Goal: Navigation & Orientation: Find specific page/section

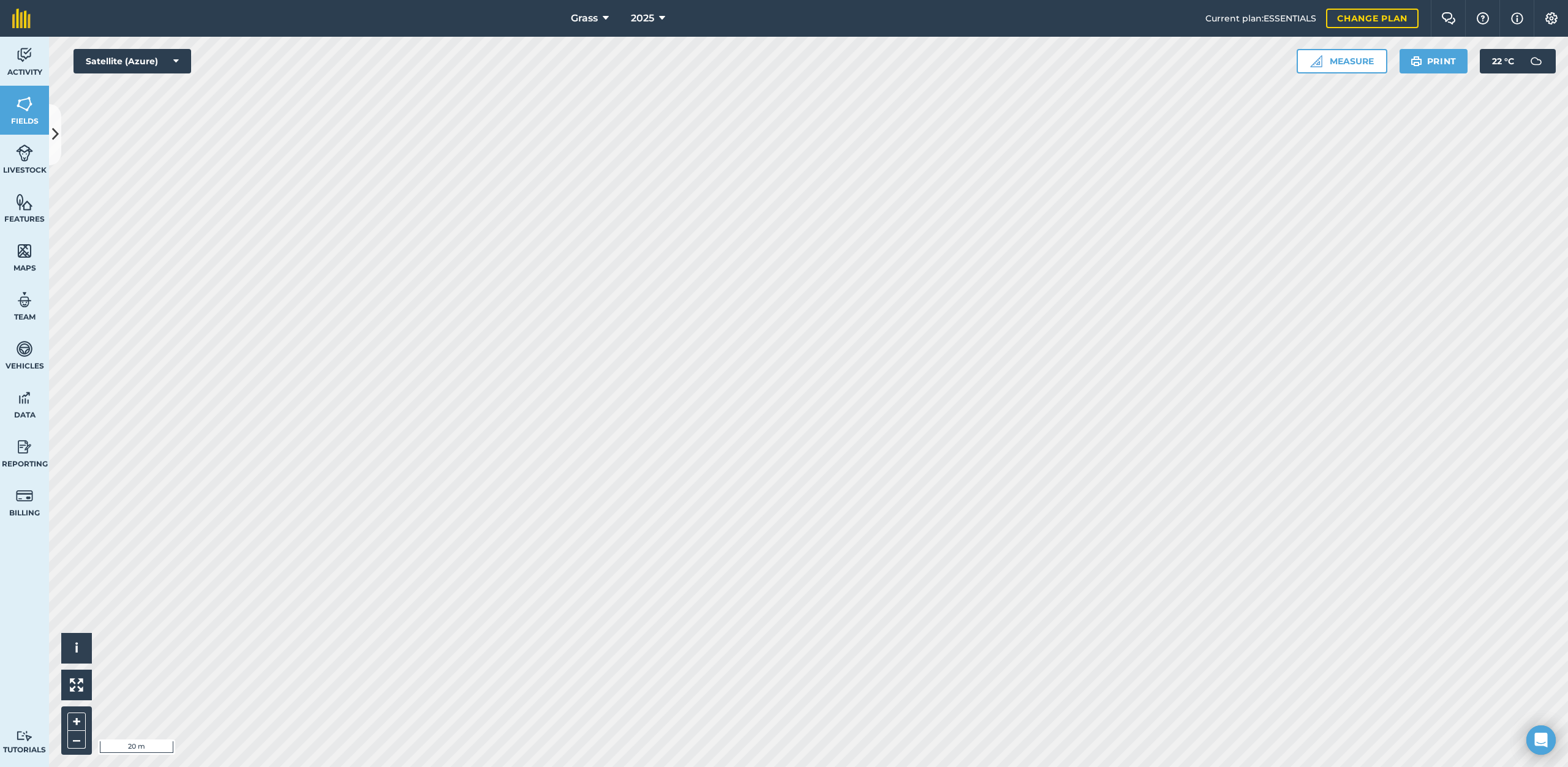
click at [961, 767] on html "Grass 2025 Current plan : ESSENTIALS Change plan Farm Chat Help Info Settings G…" at bounding box center [784, 384] width 1568 height 767
click at [1527, 62] on img at bounding box center [1535, 61] width 25 height 25
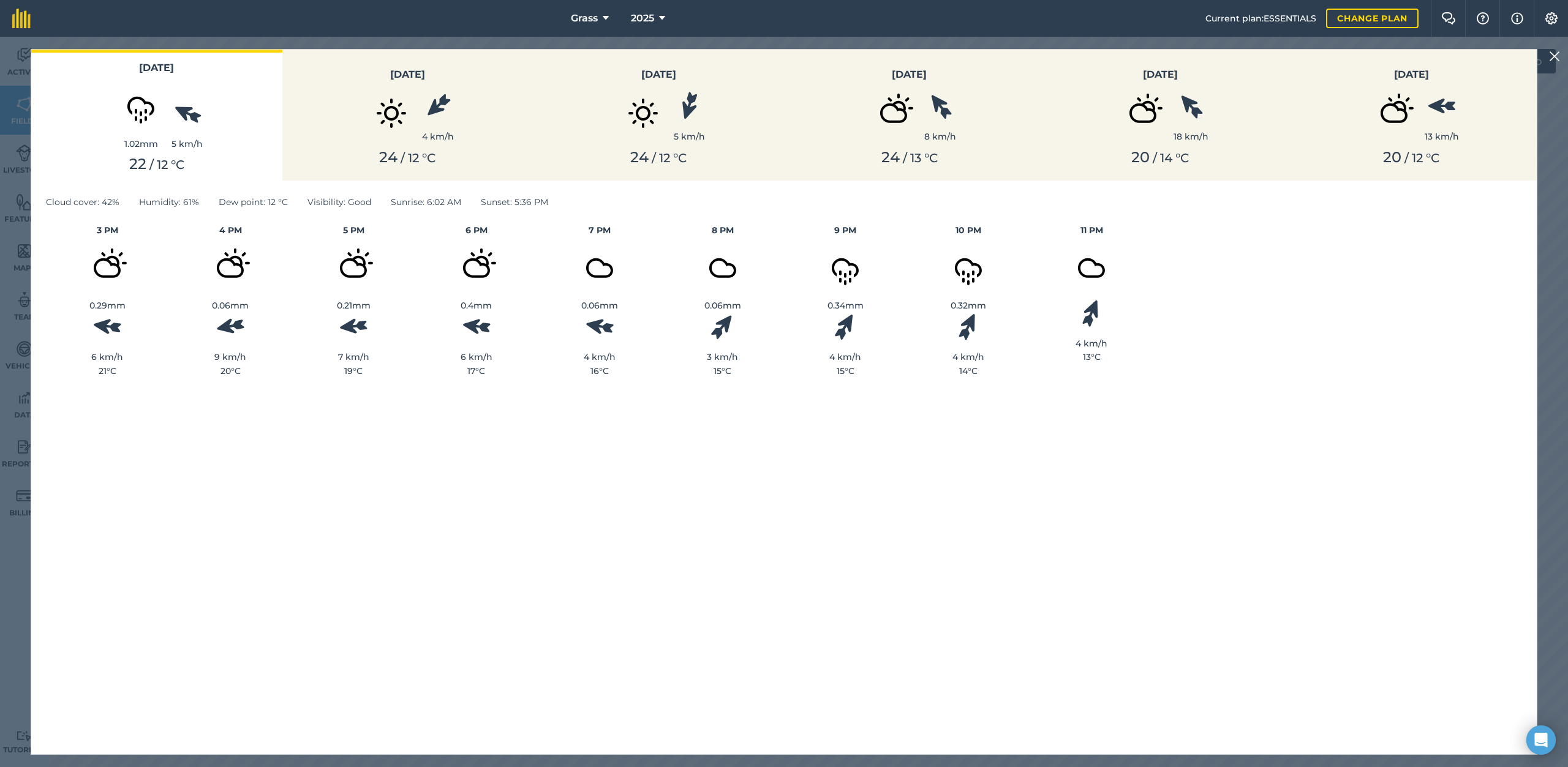
click at [1557, 52] on img at bounding box center [1554, 56] width 11 height 15
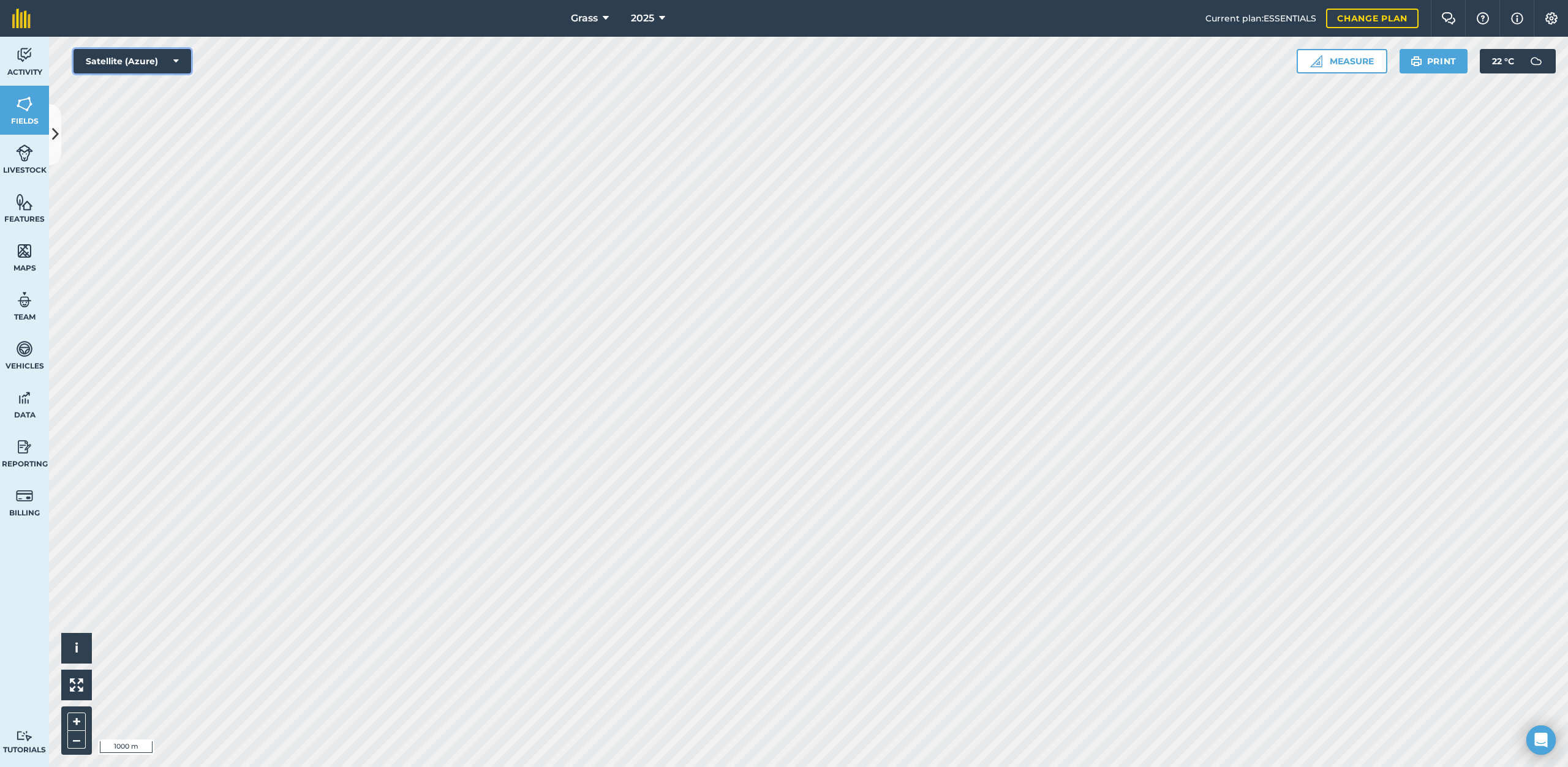
click at [173, 54] on button "Satellite (Azure)" at bounding box center [131, 61] width 118 height 25
click at [145, 181] on button "Terrain" at bounding box center [131, 183] width 118 height 25
click at [163, 51] on button "Terrain" at bounding box center [131, 61] width 118 height 25
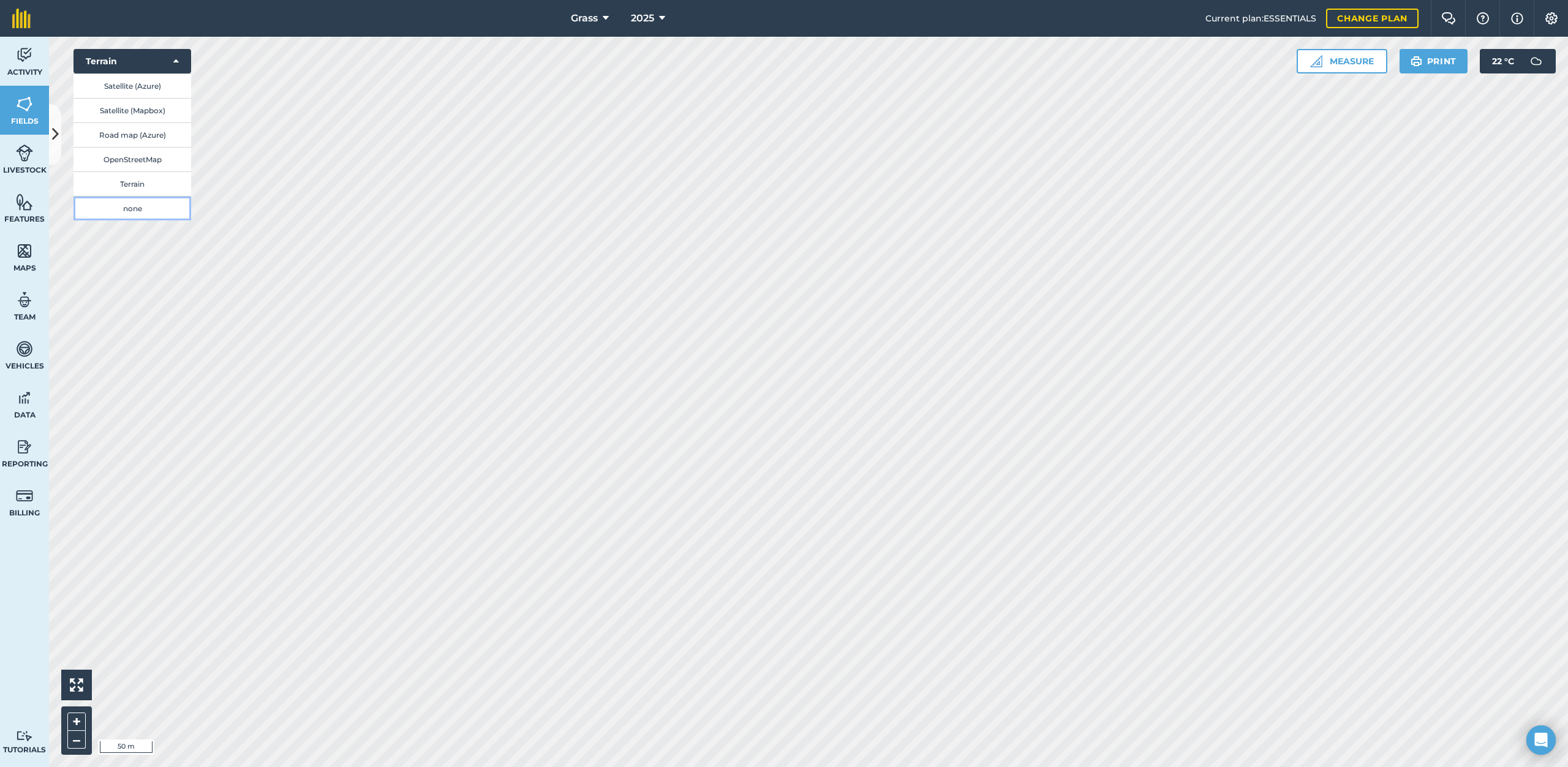
click at [148, 207] on button "none" at bounding box center [131, 208] width 118 height 25
click at [153, 58] on button "none" at bounding box center [131, 61] width 118 height 25
click at [160, 162] on button "OpenStreetMap" at bounding box center [131, 159] width 118 height 25
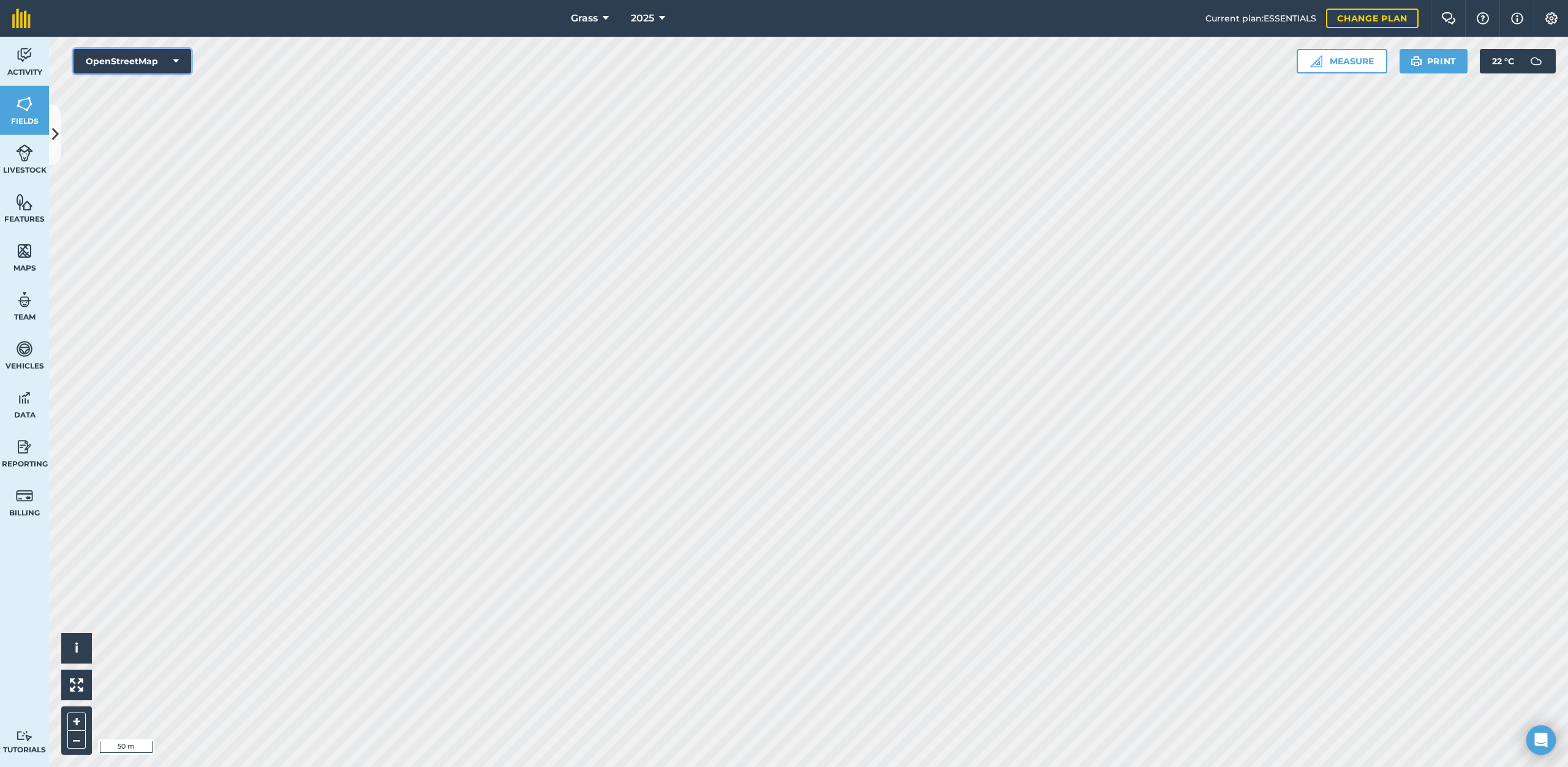
click at [162, 55] on button "OpenStreetMap" at bounding box center [131, 61] width 118 height 25
click at [161, 131] on button "Road map (Azure)" at bounding box center [131, 134] width 118 height 25
click at [143, 64] on button "Road map (Azure)" at bounding box center [131, 61] width 118 height 25
click at [153, 115] on button "Satellite (Mapbox)" at bounding box center [131, 110] width 118 height 25
click at [166, 55] on button "Satellite (Mapbox)" at bounding box center [131, 61] width 118 height 25
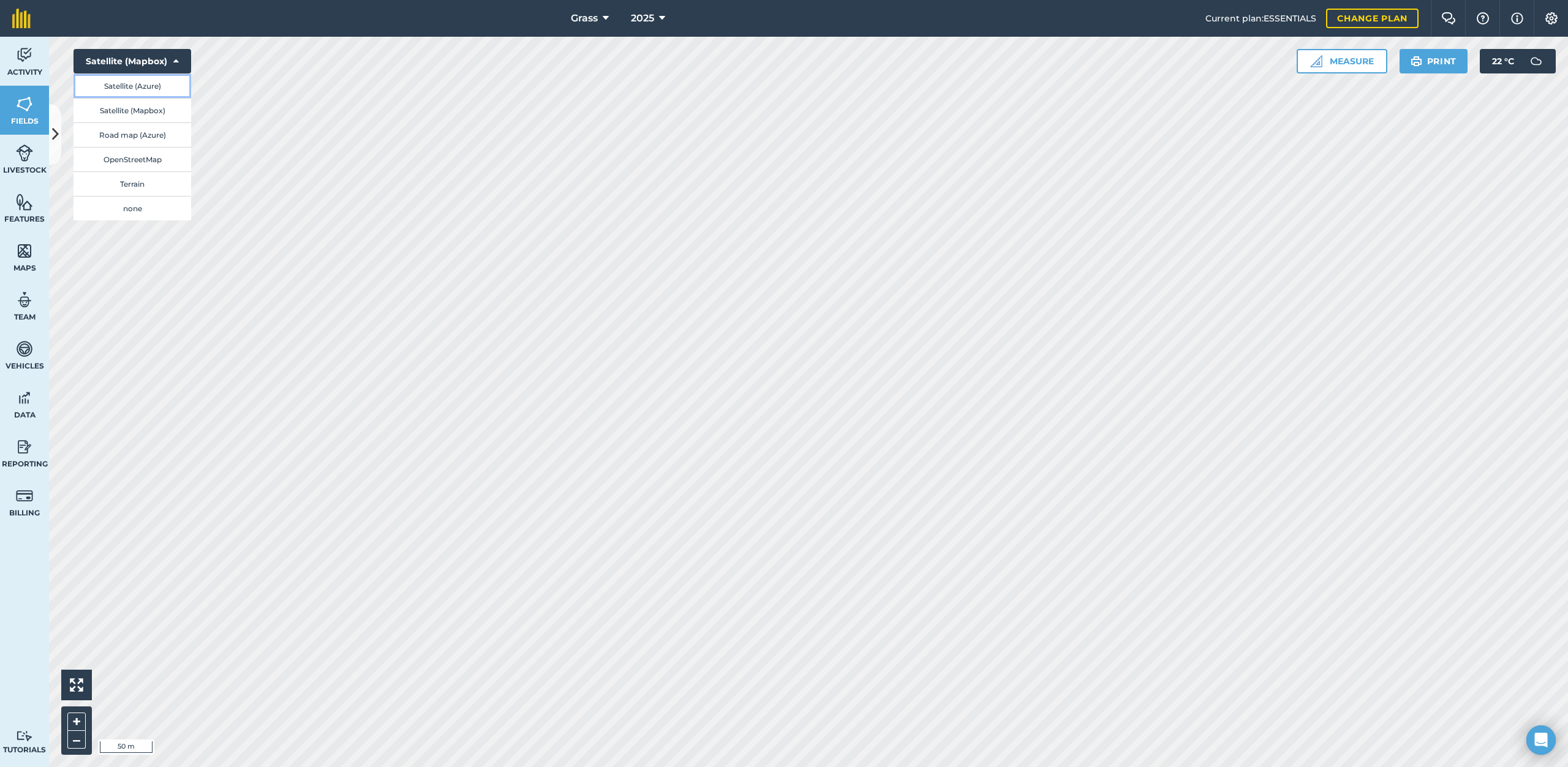
click at [162, 89] on button "Satellite (Azure)" at bounding box center [131, 85] width 118 height 25
click at [158, 52] on button "Satellite (Azure)" at bounding box center [131, 61] width 118 height 25
click at [168, 107] on button "Satellite (Mapbox)" at bounding box center [131, 110] width 118 height 25
drag, startPoint x: 175, startPoint y: 63, endPoint x: 168, endPoint y: 70, distance: 9.9
click at [172, 65] on button "Satellite (Mapbox)" at bounding box center [131, 61] width 118 height 25
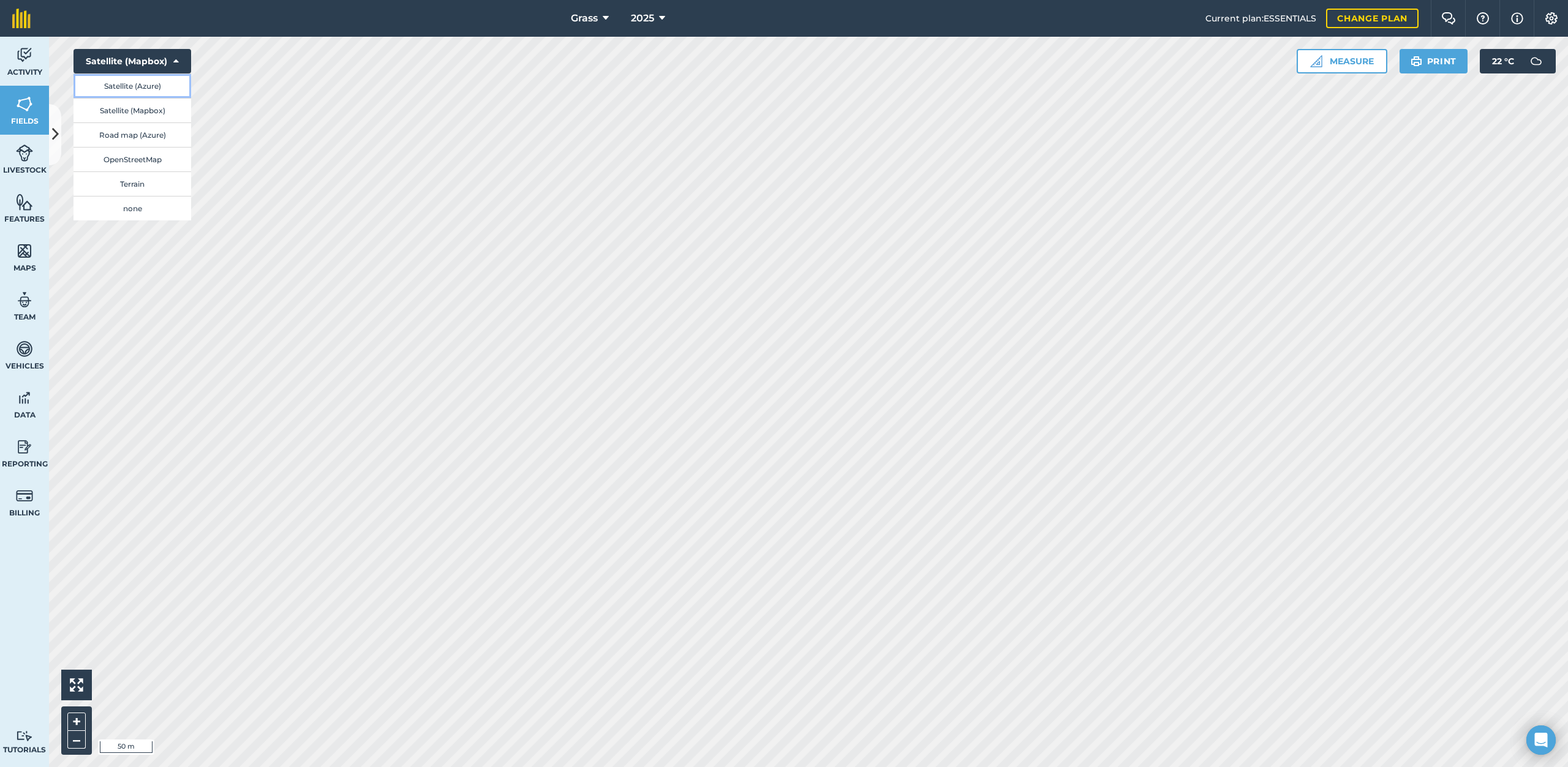
click at [160, 88] on button "Satellite (Azure)" at bounding box center [131, 85] width 118 height 25
click at [165, 63] on button "Satellite (Azure)" at bounding box center [131, 61] width 118 height 25
click at [165, 109] on button "Satellite (Mapbox)" at bounding box center [131, 110] width 118 height 25
